Goal: Task Accomplishment & Management: Manage account settings

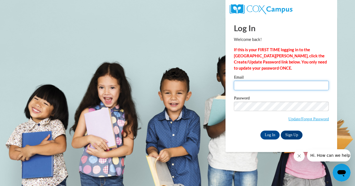
type input "[PERSON_NAME][EMAIL_ADDRESS][DOMAIN_NAME]"
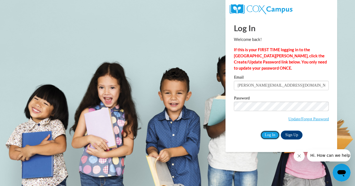
click at [272, 134] on input "Log In" at bounding box center [270, 135] width 20 height 9
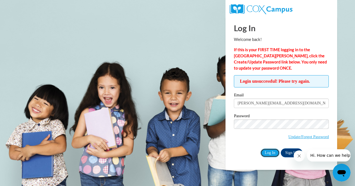
click at [264, 149] on input "Log In" at bounding box center [270, 153] width 20 height 9
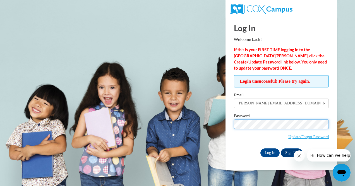
click at [260, 149] on input "Log In" at bounding box center [270, 153] width 20 height 9
click at [155, 113] on body "Log In Welcome back! If this is your FIRST TIME logging in to the NEW Cox Campu…" at bounding box center [177, 93] width 355 height 186
click at [260, 149] on input "Log In" at bounding box center [270, 153] width 20 height 9
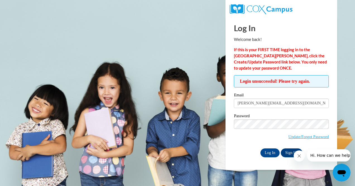
click at [312, 114] on label "Password" at bounding box center [281, 117] width 95 height 6
click at [302, 139] on span "Update/Forgot Password" at bounding box center [308, 137] width 40 height 6
click at [303, 135] on link "Update/Forgot Password" at bounding box center [308, 137] width 40 height 4
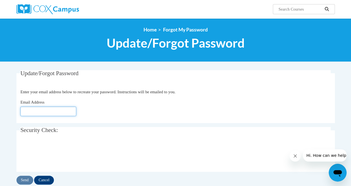
click at [56, 116] on input "Email Address" at bounding box center [48, 111] width 56 height 9
type input "[PERSON_NAME][EMAIL_ADDRESS][DOMAIN_NAME]"
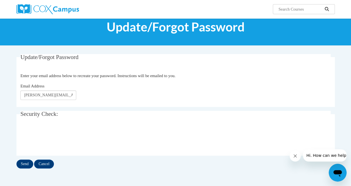
scroll to position [28, 0]
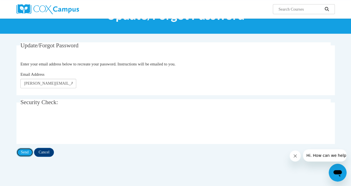
click at [19, 151] on input "Send" at bounding box center [24, 152] width 17 height 9
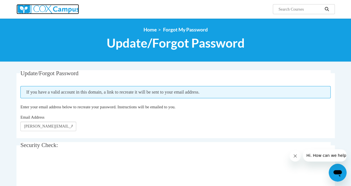
click at [59, 13] on img at bounding box center [47, 9] width 62 height 10
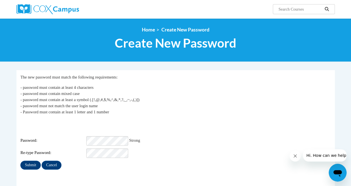
click at [244, 100] on p "- password must contain at least 4 characters - password must contain mixed cas…" at bounding box center [175, 100] width 310 height 31
click at [35, 161] on input "Submit" at bounding box center [30, 165] width 20 height 9
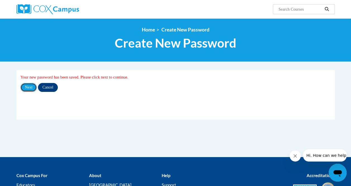
click at [31, 87] on input "Next" at bounding box center [28, 87] width 16 height 9
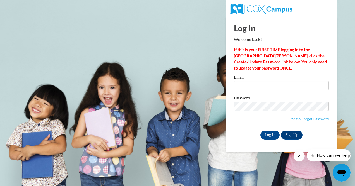
type input "[PERSON_NAME][EMAIL_ADDRESS][DOMAIN_NAME]"
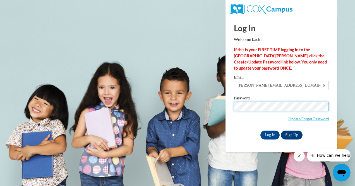
click at [205, 100] on body "Log In Welcome back! If this is your FIRST TIME logging in to the [GEOGRAPHIC_D…" at bounding box center [177, 93] width 355 height 186
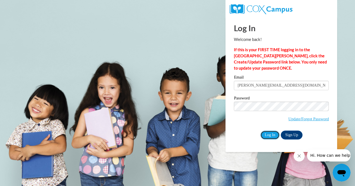
click at [266, 134] on input "Log In" at bounding box center [270, 135] width 20 height 9
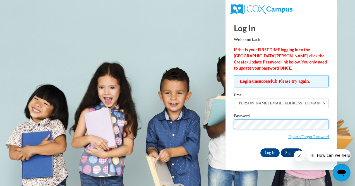
click at [219, 121] on body "Log In Welcome back! If this is your FIRST TIME logging in to the [GEOGRAPHIC_D…" at bounding box center [177, 93] width 355 height 186
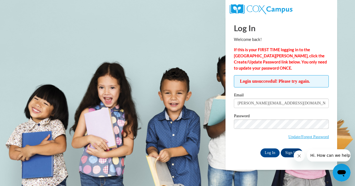
click at [271, 114] on label "Password" at bounding box center [281, 117] width 95 height 6
click at [265, 149] on input "Log In" at bounding box center [270, 153] width 20 height 9
click at [288, 104] on input "amanda.muhammad@decal.ga.gov" at bounding box center [281, 103] width 95 height 9
click at [299, 103] on input "amanda.muhammad@decal.ga.gov" at bounding box center [281, 103] width 95 height 9
type input "amanda.muhammad@decal.ga.gov"
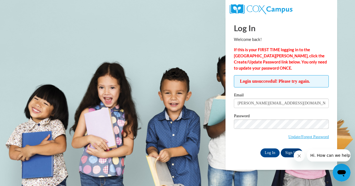
click at [326, 113] on div "Email [PERSON_NAME][EMAIL_ADDRESS][DOMAIN_NAME] Password Update/Forgot Password…" at bounding box center [281, 125] width 95 height 64
click at [270, 153] on input "Log In" at bounding box center [270, 153] width 20 height 9
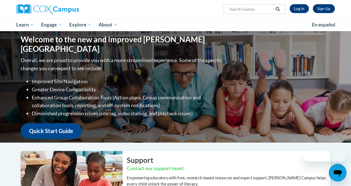
click at [298, 13] on div "Sign Up Log In Search Search..." at bounding box center [230, 7] width 218 height 14
click at [299, 11] on link "Log In" at bounding box center [298, 8] width 19 height 9
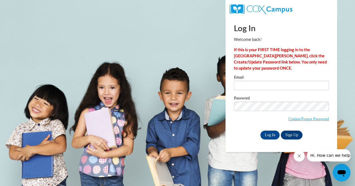
type input "[PERSON_NAME][EMAIL_ADDRESS][DOMAIN_NAME]"
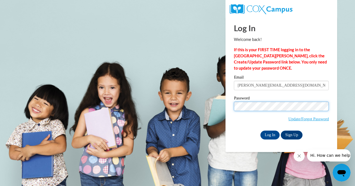
click at [214, 105] on body "Log In Welcome back! If this is your FIRST TIME logging in to the [GEOGRAPHIC_D…" at bounding box center [177, 93] width 355 height 186
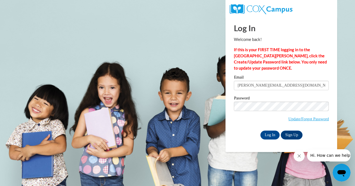
click at [322, 95] on div "Email amanda.muhammad@decal.ga.gov Password Update/Forgot Password Log In Sign …" at bounding box center [281, 107] width 95 height 64
click at [271, 134] on input "Log In" at bounding box center [270, 135] width 20 height 9
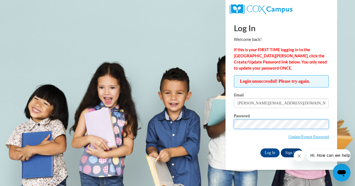
click at [168, 118] on body "Log In Welcome back! If this is your FIRST TIME logging in to the NEW Cox Campu…" at bounding box center [177, 93] width 355 height 186
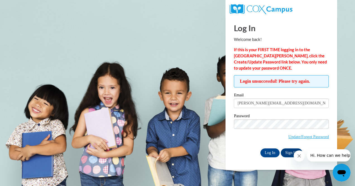
click at [312, 114] on label "Password" at bounding box center [281, 117] width 95 height 6
click at [271, 151] on input "Log In" at bounding box center [270, 153] width 20 height 9
